Goal: Find specific page/section: Find specific page/section

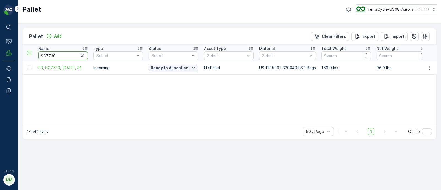
drag, startPoint x: 60, startPoint y: 56, endPoint x: 29, endPoint y: 52, distance: 31.1
paste input "98"
type input "SC7798"
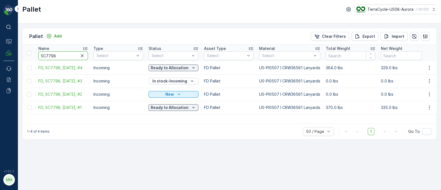
drag, startPoint x: 56, startPoint y: 55, endPoint x: 50, endPoint y: 55, distance: 5.8
click at [50, 55] on input "SC7798" at bounding box center [63, 55] width 50 height 9
type input "SC7730"
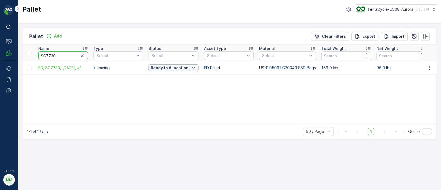
drag, startPoint x: 55, startPoint y: 54, endPoint x: 26, endPoint y: 55, distance: 28.7
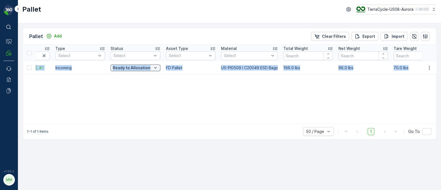
scroll to position [0, 138]
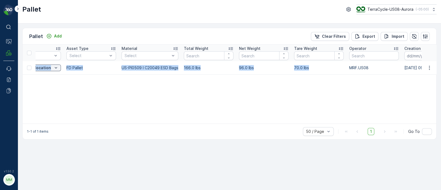
drag, startPoint x: 36, startPoint y: 68, endPoint x: 314, endPoint y: 71, distance: 278.4
click at [314, 71] on tr "FD, SC7730, [DATE], #1 Incoming Ready to Allocation FD Pallet US-PI0509 I C2004…" at bounding box center [374, 67] width 978 height 13
copy tr "FD, SC7730, [DATE], #1 Incoming Ready to Allocation FD Pallet US-PI0509 I C2004…"
click at [79, 80] on div "Name SC7730 Type Select Status Select Asset Type Select Material Select Total W…" at bounding box center [230, 84] width 414 height 79
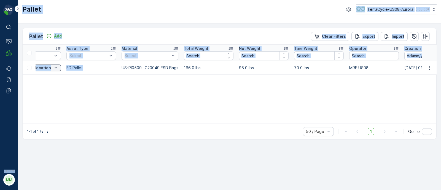
scroll to position [0, 0]
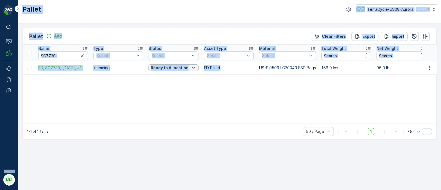
drag, startPoint x: 87, startPoint y: 67, endPoint x: 0, endPoint y: 50, distance: 88.5
click at [0, 50] on div "⌘B Operations MRF Events Reports Documents v 1.50.2 MM MRF.US08 Pallet TerraCyc…" at bounding box center [220, 95] width 441 height 190
click at [63, 54] on input "SC7730" at bounding box center [63, 55] width 50 height 9
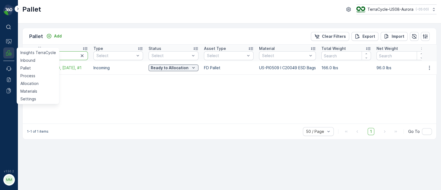
drag, startPoint x: 54, startPoint y: 54, endPoint x: 10, endPoint y: 54, distance: 43.6
click at [10, 54] on div "⌘B Operations MRF Insights TerraCycle Inbound Pallet Process Allocation Materia…" at bounding box center [220, 95] width 441 height 190
paste input "85"
type input "SC7785"
